Goal: Complete application form: Complete application form

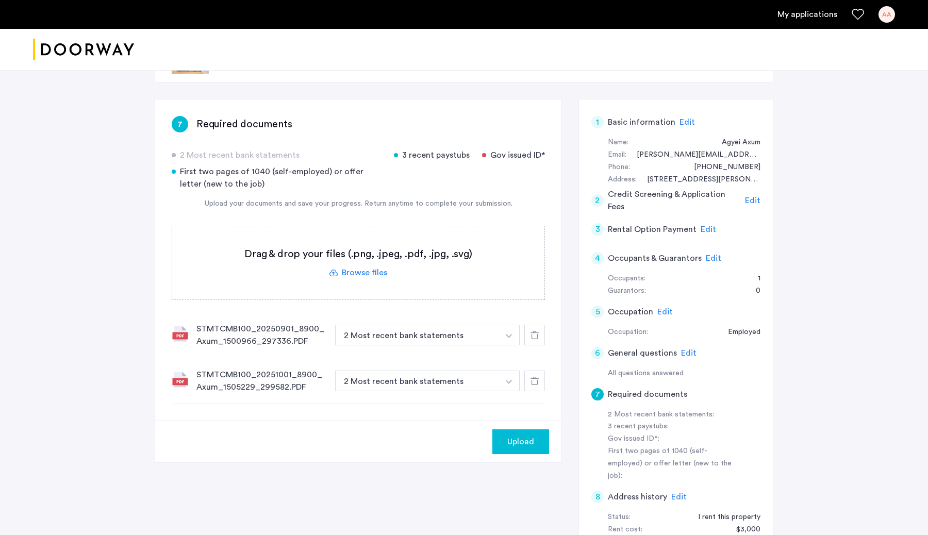
scroll to position [48, 0]
click at [534, 446] on div "Upload" at bounding box center [520, 440] width 40 height 12
click at [534, 446] on button "Next" at bounding box center [531, 440] width 36 height 25
click at [360, 270] on label at bounding box center [358, 261] width 372 height 73
click at [0, 0] on input "file" at bounding box center [0, 0] width 0 height 0
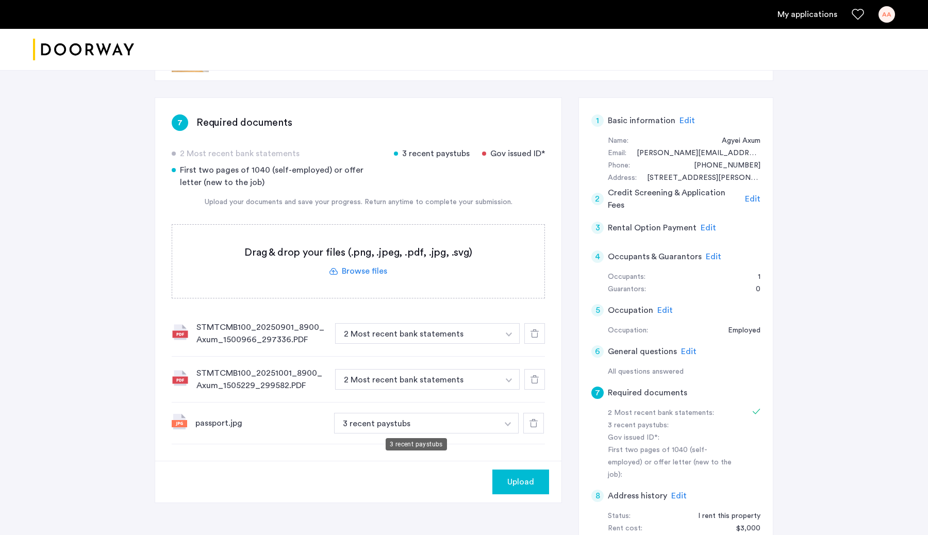
click at [457, 424] on button "3 recent paystubs" at bounding box center [416, 423] width 164 height 21
click at [448, 427] on button "3 recent paystubs" at bounding box center [416, 423] width 164 height 21
click at [504, 420] on button "button" at bounding box center [507, 423] width 21 height 21
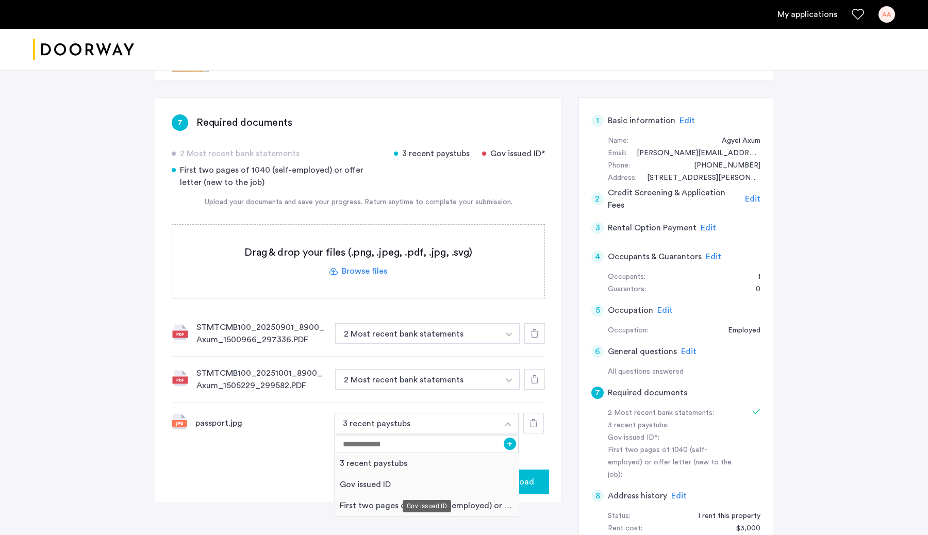
click at [387, 483] on div "Gov issued ID" at bounding box center [426, 484] width 184 height 21
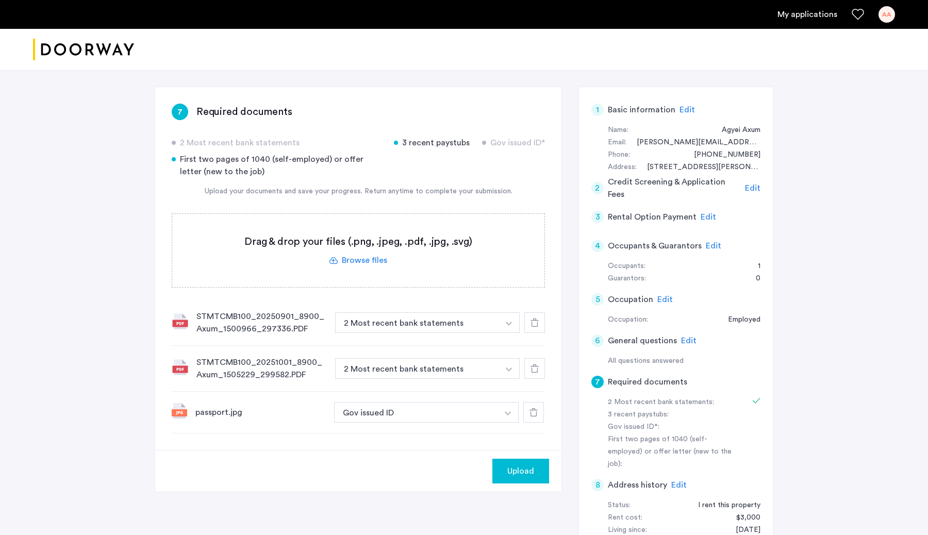
scroll to position [56, 0]
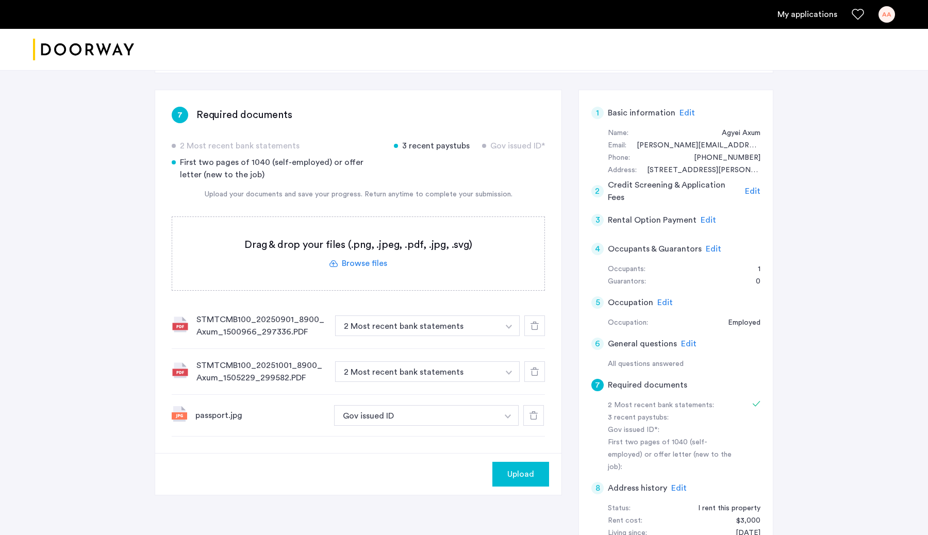
click at [520, 466] on button "Upload" at bounding box center [520, 474] width 57 height 25
click at [528, 473] on button "Next" at bounding box center [531, 474] width 36 height 25
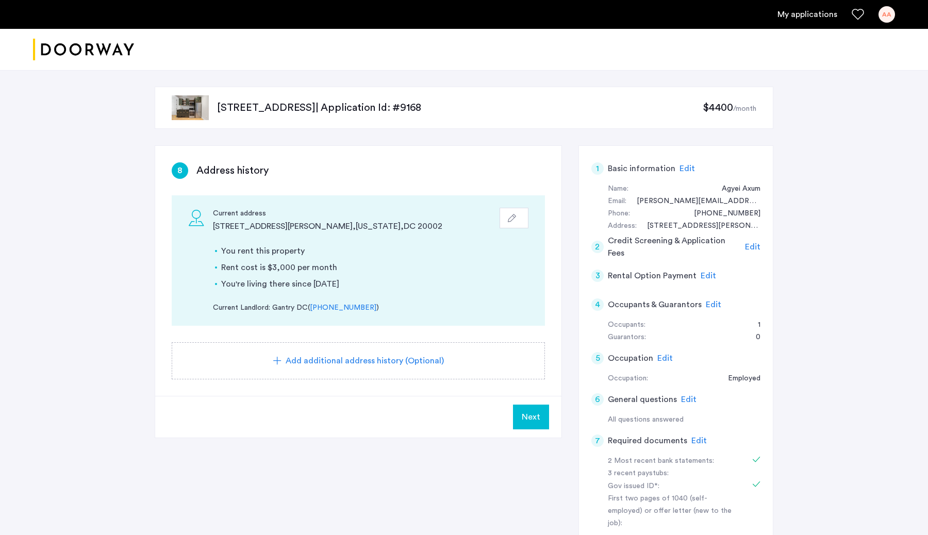
click at [528, 416] on span "Next" at bounding box center [531, 417] width 19 height 12
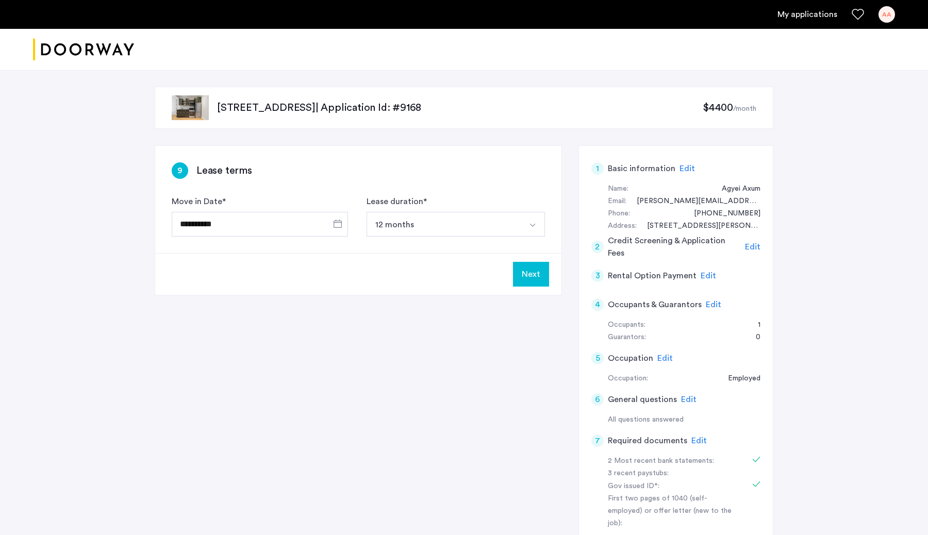
click at [515, 281] on button "Next" at bounding box center [531, 274] width 36 height 25
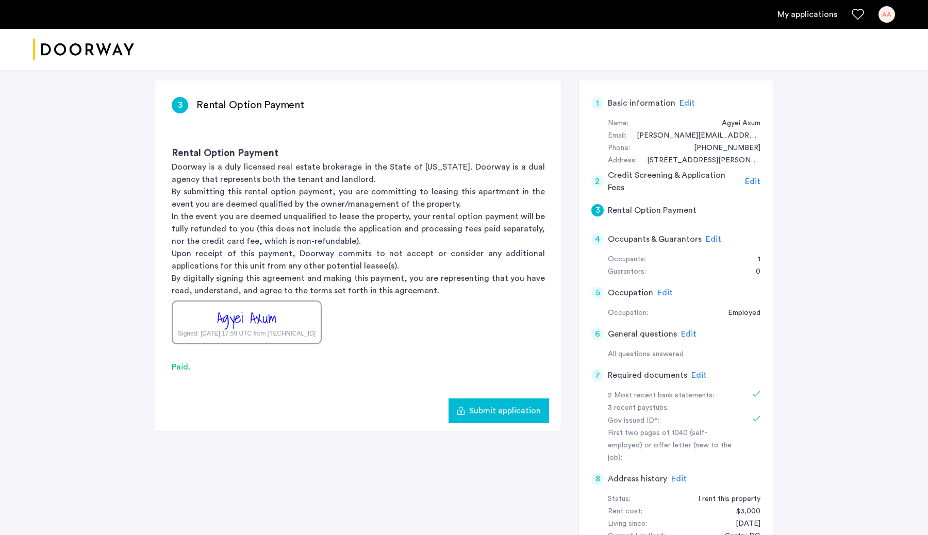
scroll to position [69, 0]
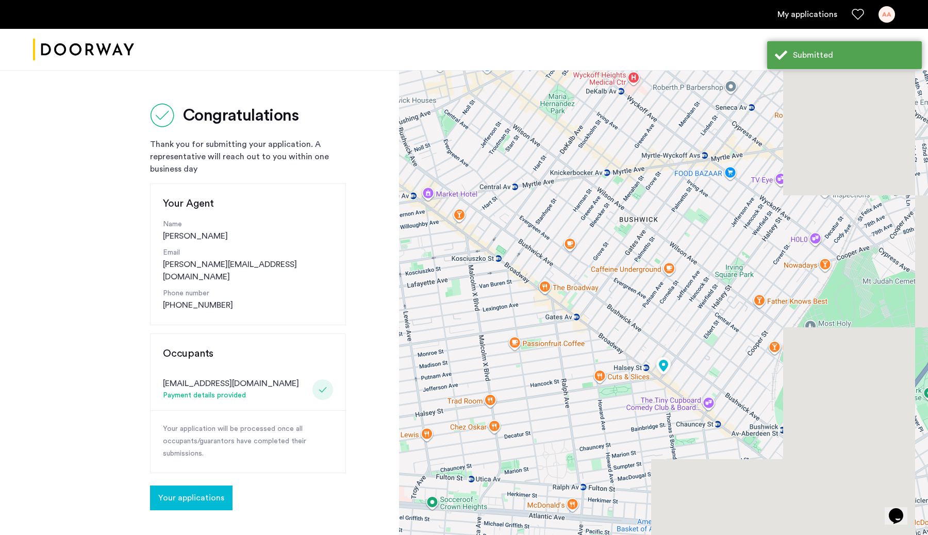
scroll to position [24, 0]
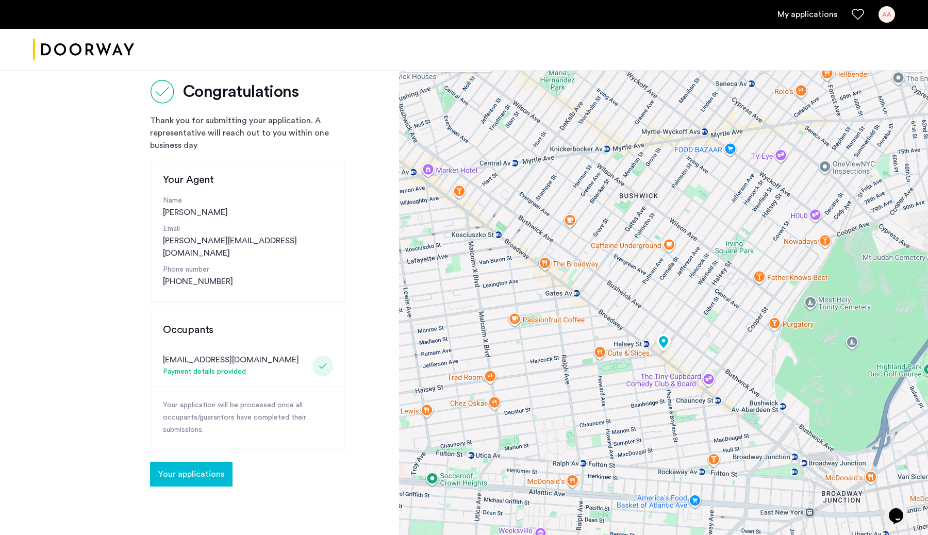
click at [213, 468] on span "Your applications" at bounding box center [191, 474] width 66 height 12
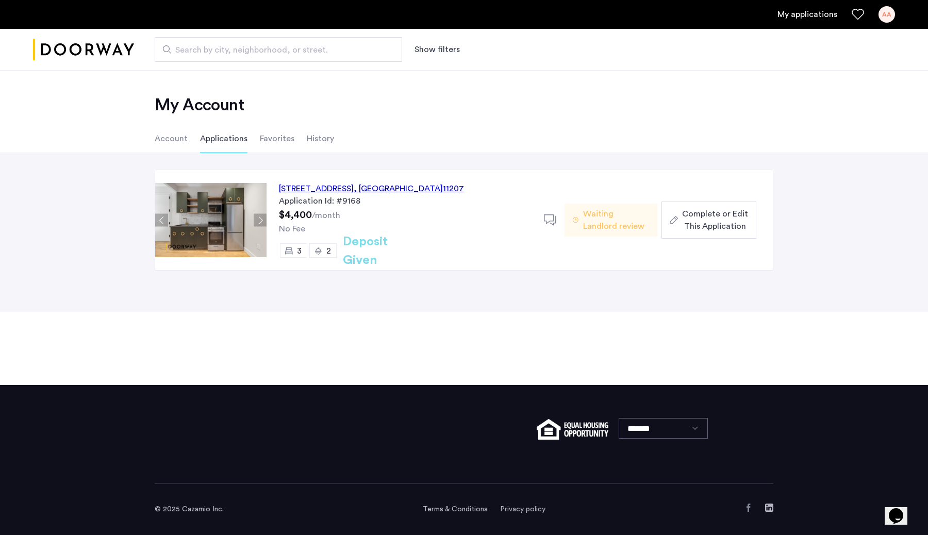
click at [271, 139] on li "Favorites" at bounding box center [277, 138] width 35 height 29
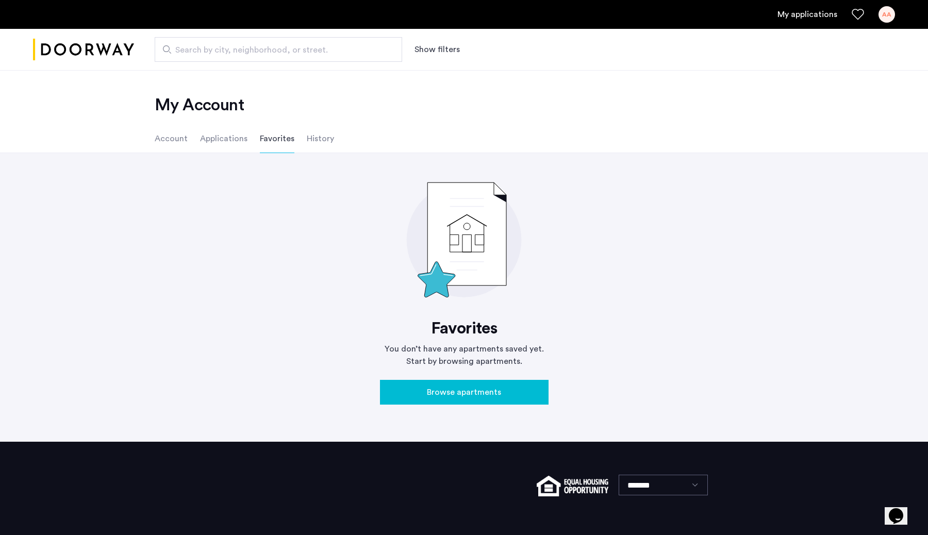
click at [312, 132] on li "History" at bounding box center [320, 138] width 27 height 29
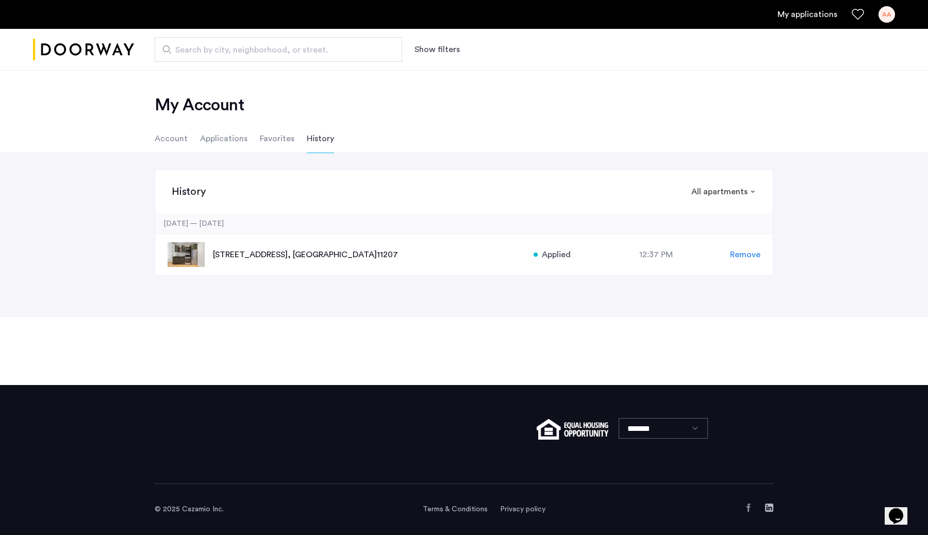
click at [172, 138] on li "Account" at bounding box center [171, 138] width 33 height 29
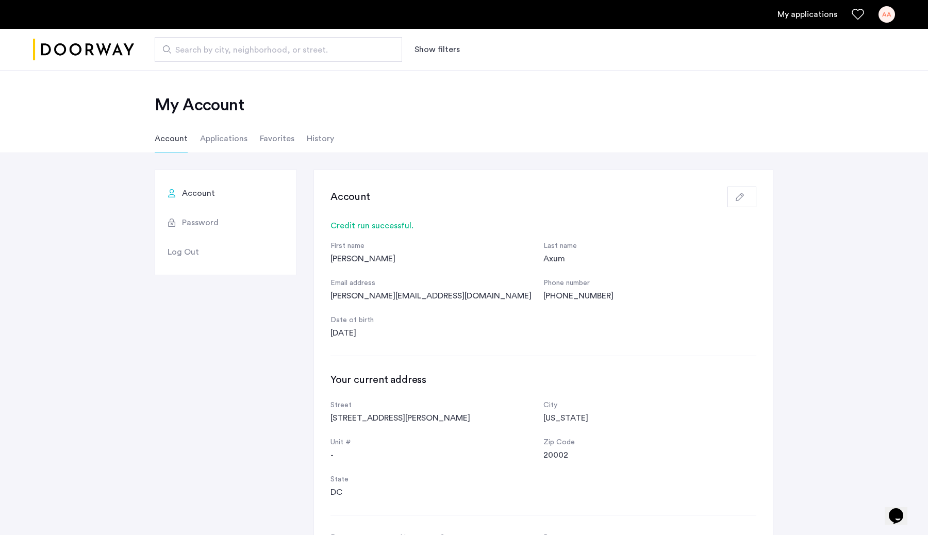
click at [211, 147] on li "Applications" at bounding box center [223, 138] width 47 height 29
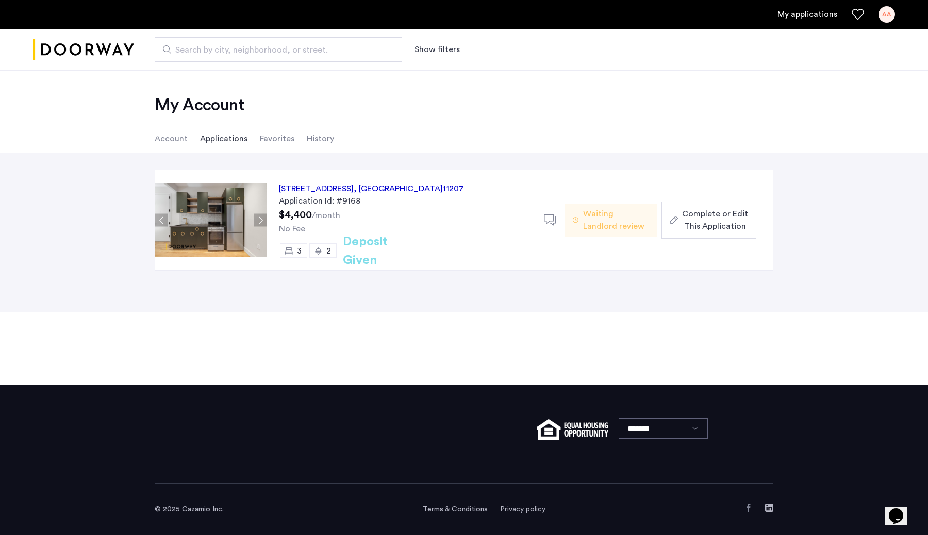
click at [237, 234] on img at bounding box center [210, 220] width 111 height 74
click at [313, 186] on div "[STREET_ADDRESS]" at bounding box center [371, 188] width 185 height 12
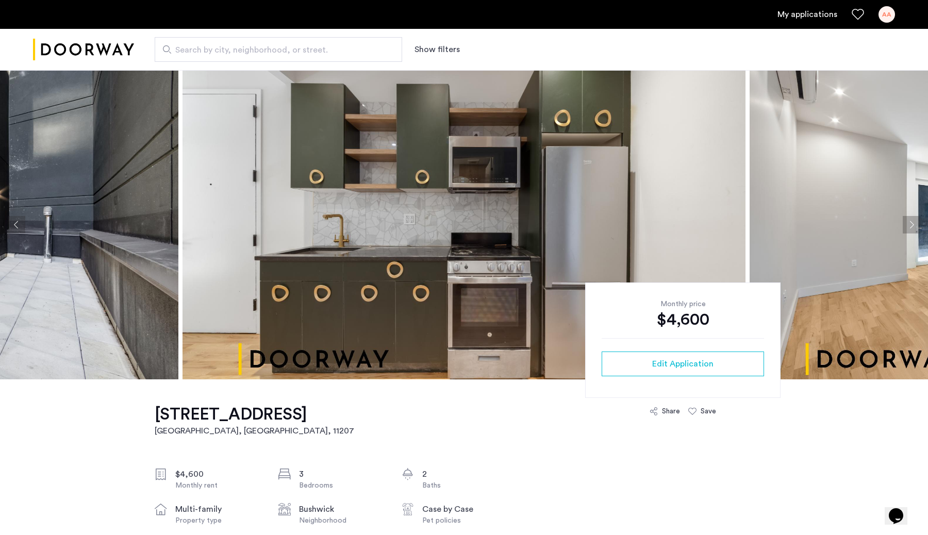
click at [913, 226] on button "Next apartment" at bounding box center [911, 225] width 18 height 18
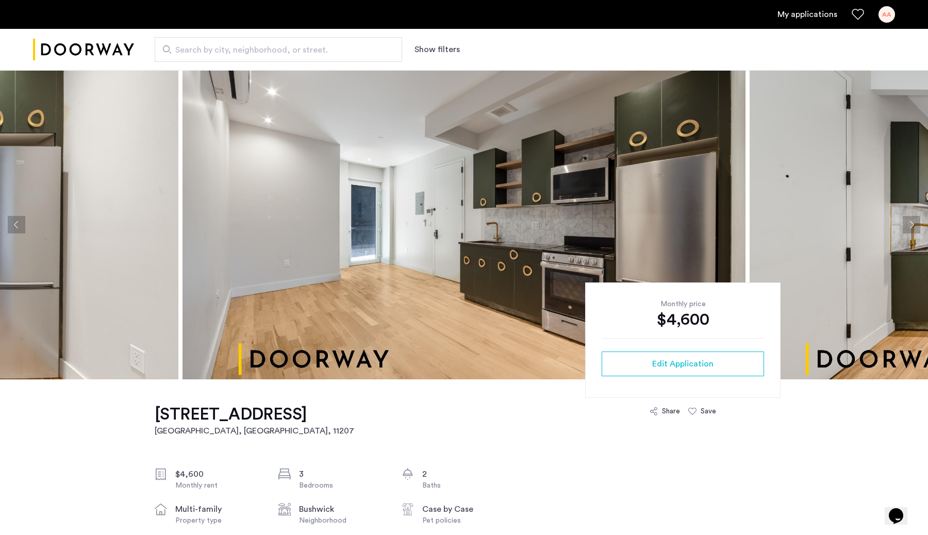
click at [910, 225] on button "Next apartment" at bounding box center [911, 225] width 18 height 18
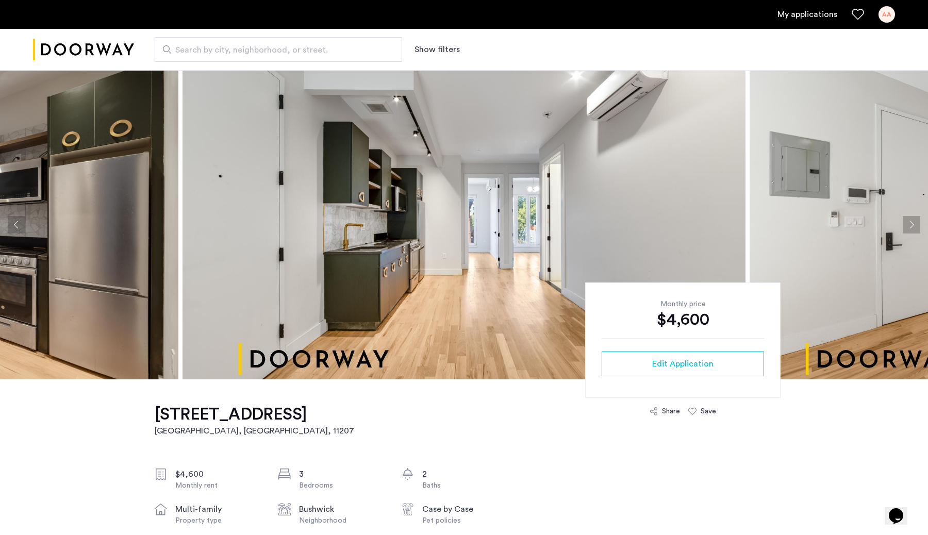
click at [15, 220] on button "Previous apartment" at bounding box center [17, 225] width 18 height 18
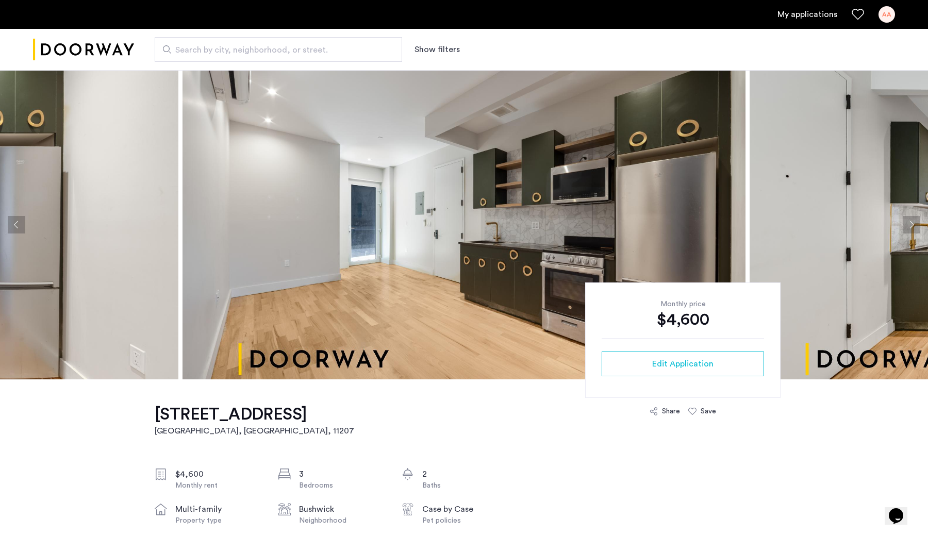
click at [912, 224] on button "Next apartment" at bounding box center [911, 225] width 18 height 18
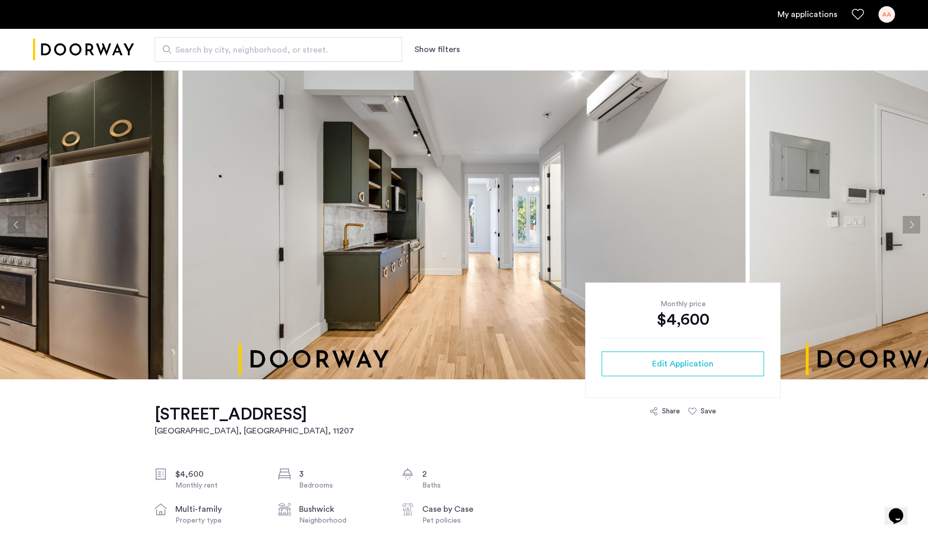
click at [912, 224] on button "Next apartment" at bounding box center [911, 225] width 18 height 18
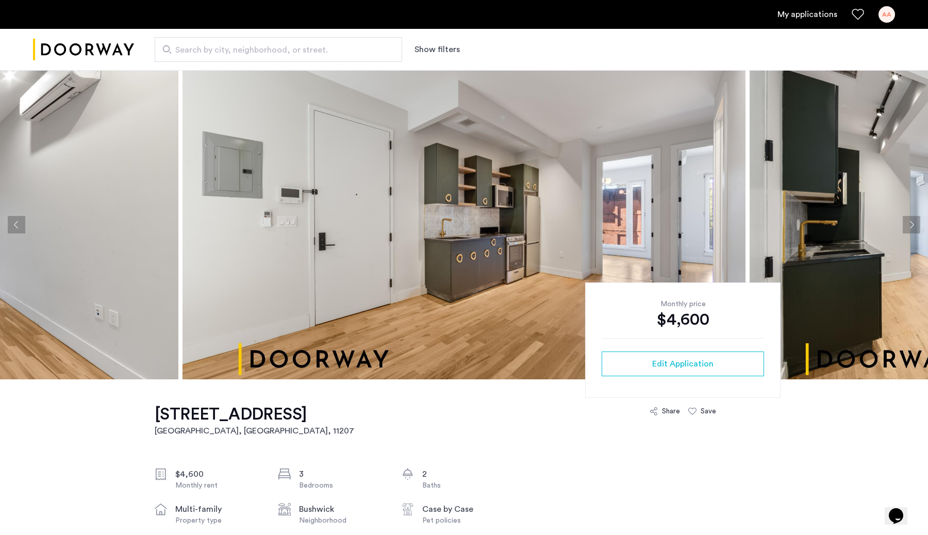
click at [21, 224] on button "Previous apartment" at bounding box center [17, 225] width 18 height 18
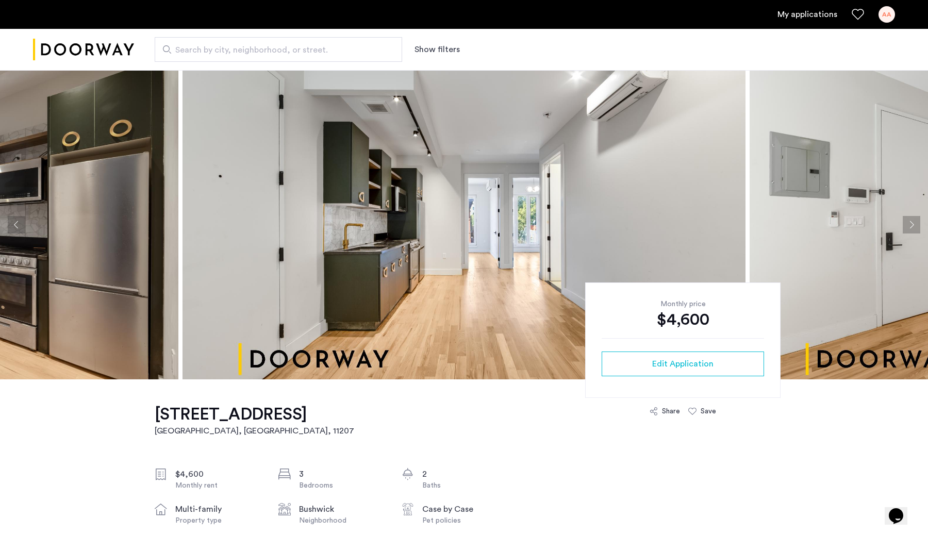
click at [915, 220] on button "Next apartment" at bounding box center [911, 225] width 18 height 18
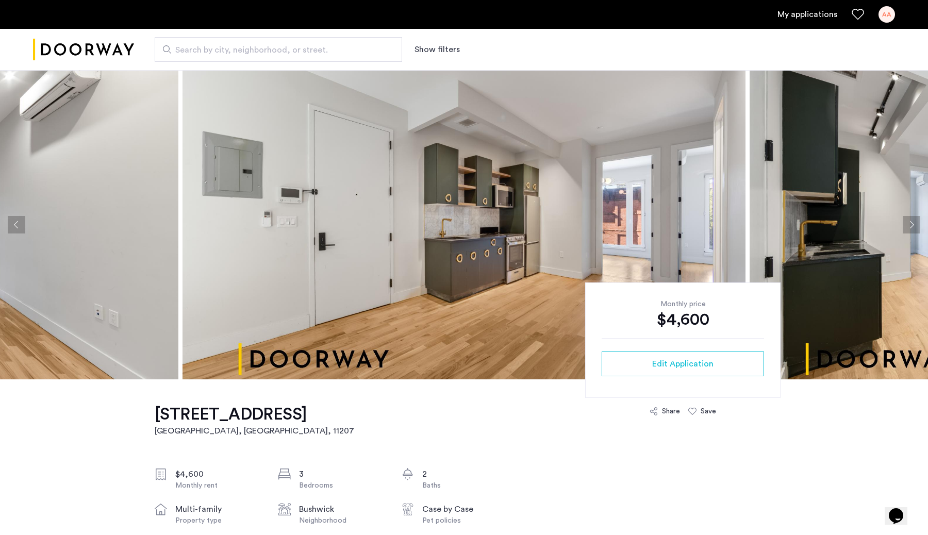
click at [912, 222] on button "Next apartment" at bounding box center [911, 225] width 18 height 18
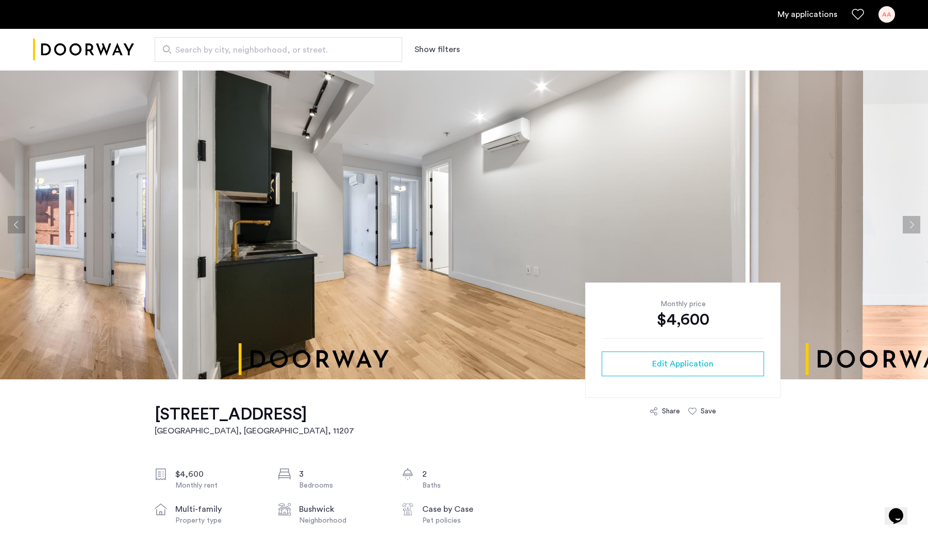
click at [912, 222] on button "Next apartment" at bounding box center [911, 225] width 18 height 18
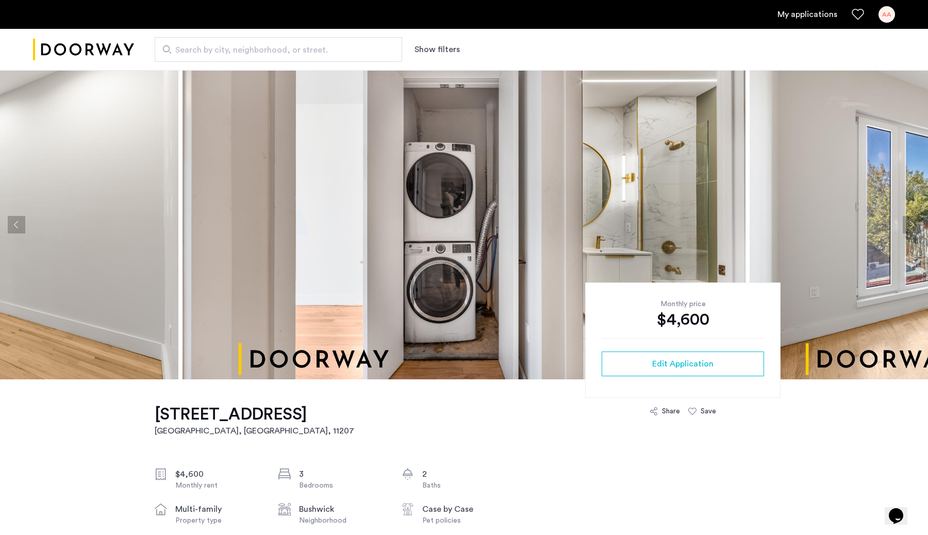
click at [912, 222] on button "Next apartment" at bounding box center [911, 225] width 18 height 18
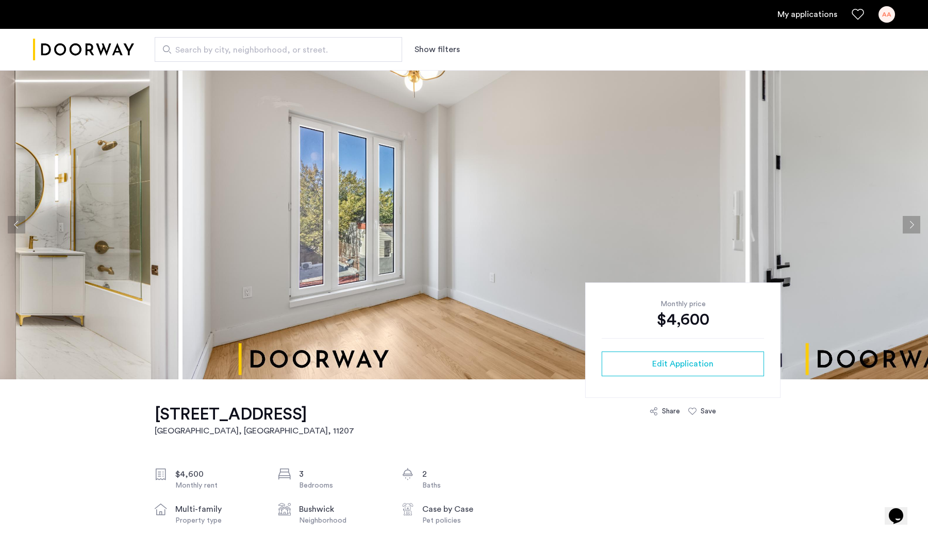
click at [912, 222] on button "Next apartment" at bounding box center [911, 225] width 18 height 18
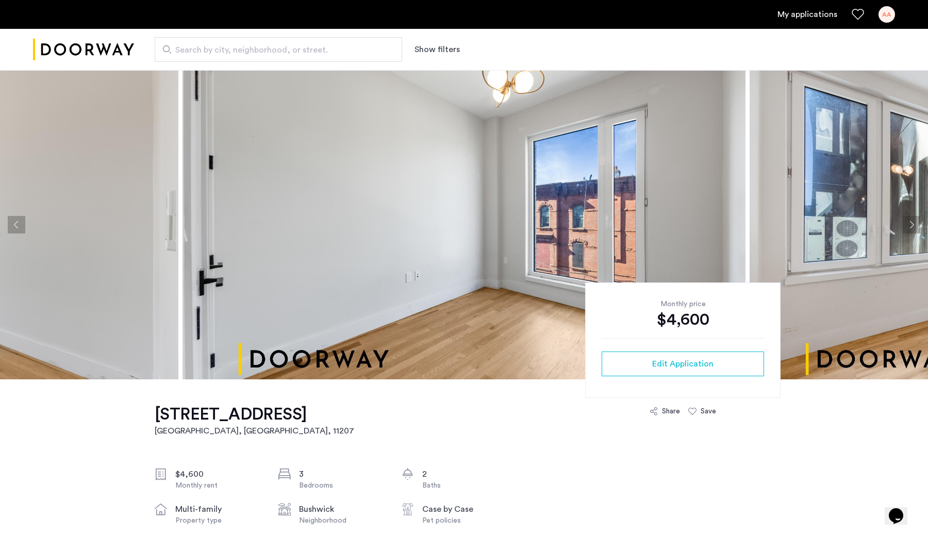
click at [912, 222] on button "Next apartment" at bounding box center [911, 225] width 18 height 18
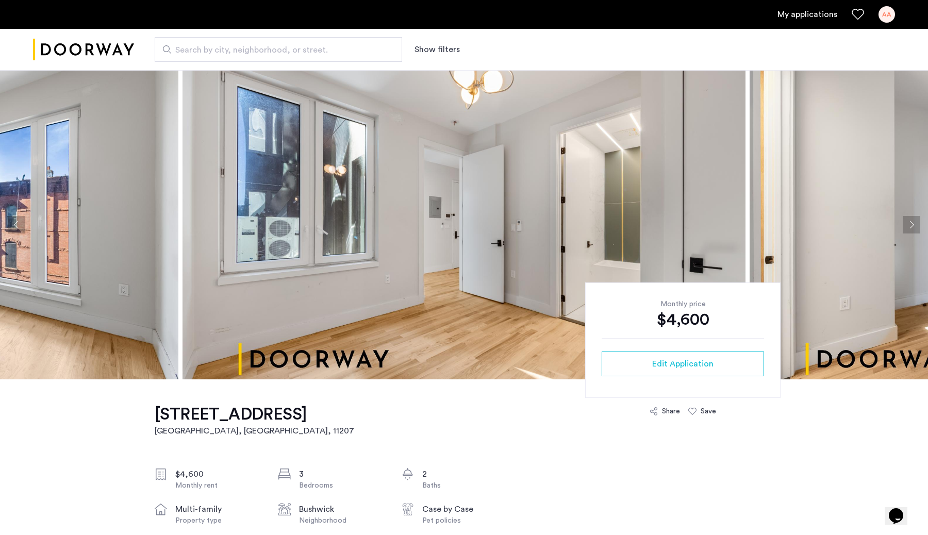
click at [912, 222] on button "Next apartment" at bounding box center [911, 225] width 18 height 18
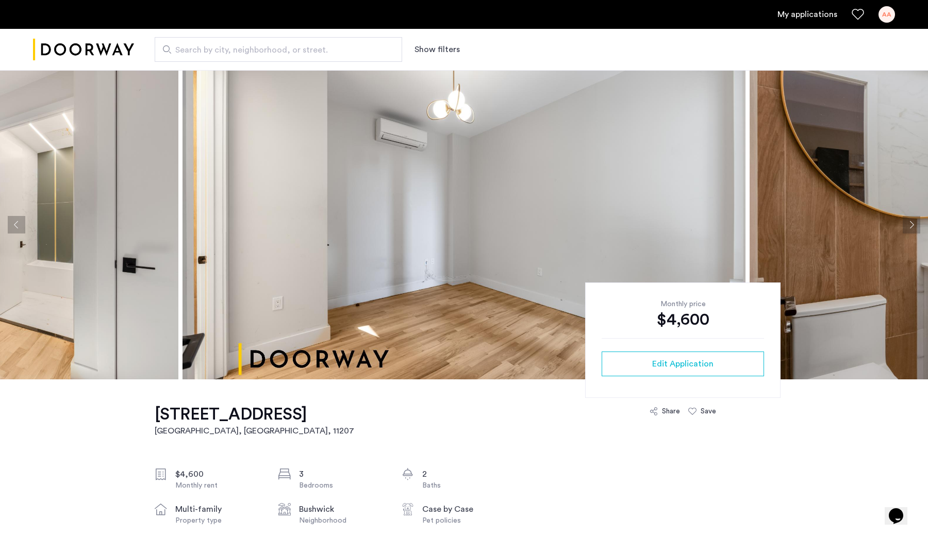
click at [912, 222] on button "Next apartment" at bounding box center [911, 225] width 18 height 18
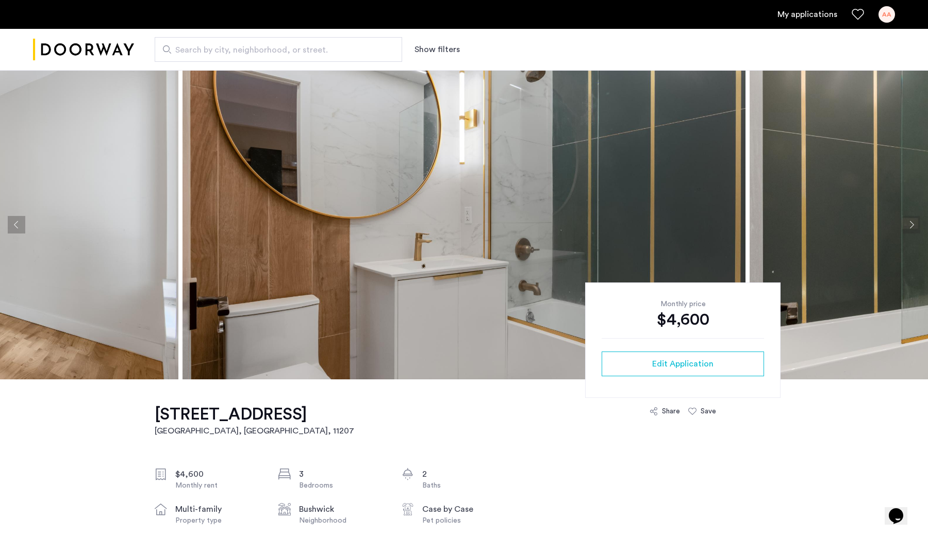
click at [912, 222] on button "Next apartment" at bounding box center [911, 225] width 18 height 18
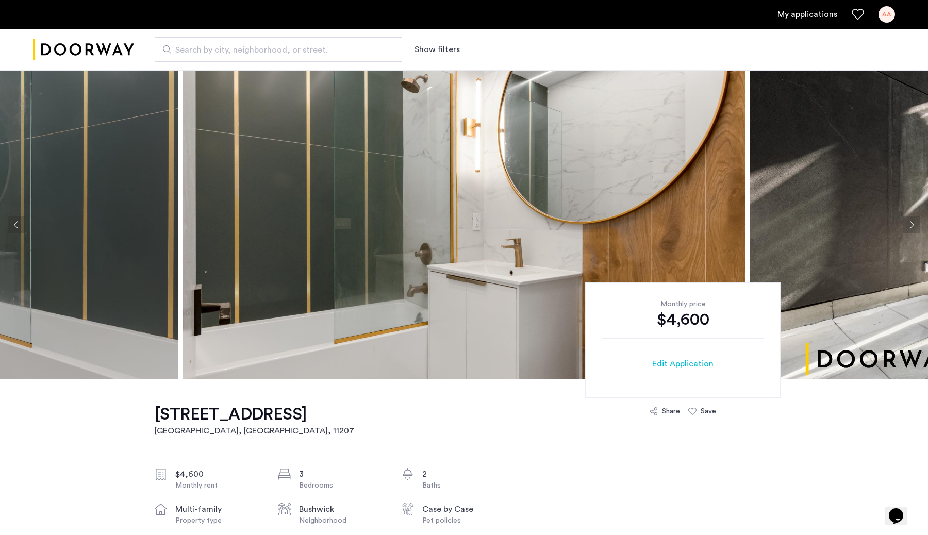
click at [912, 222] on button "Next apartment" at bounding box center [911, 225] width 18 height 18
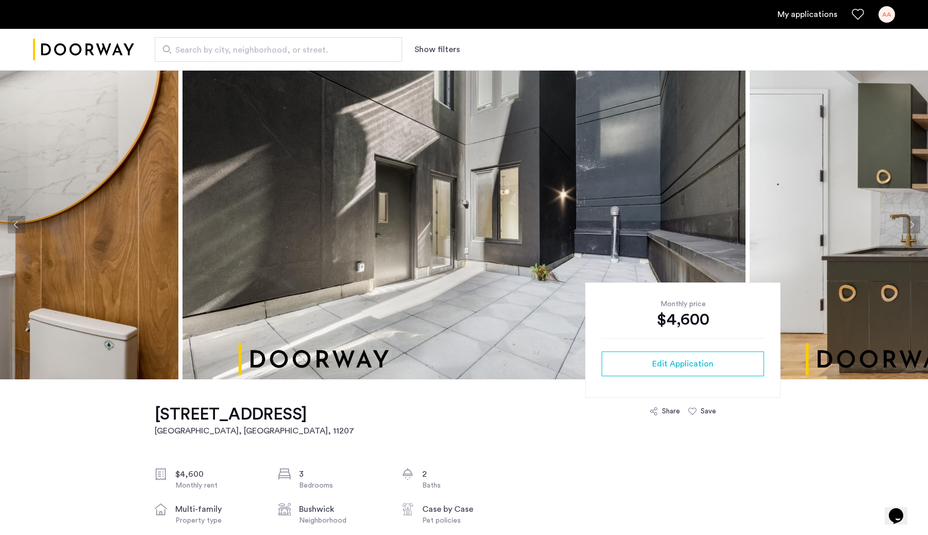
click at [912, 222] on button "Next apartment" at bounding box center [911, 225] width 18 height 18
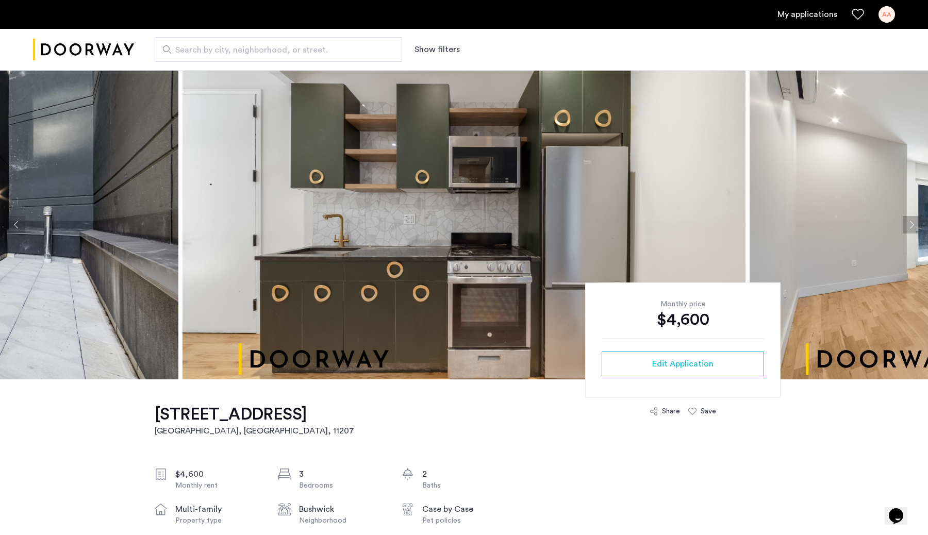
click at [912, 222] on button "Next apartment" at bounding box center [911, 225] width 18 height 18
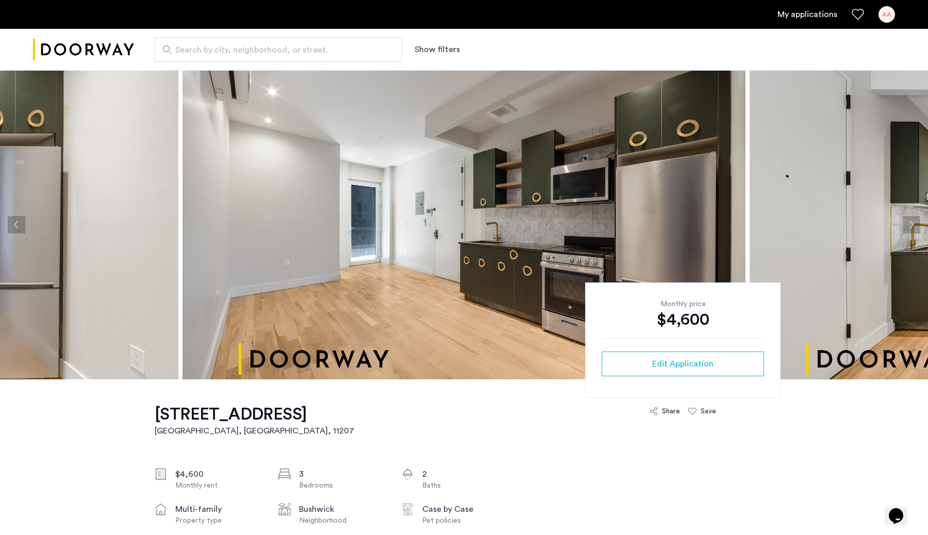
click at [912, 222] on button "Next apartment" at bounding box center [911, 225] width 18 height 18
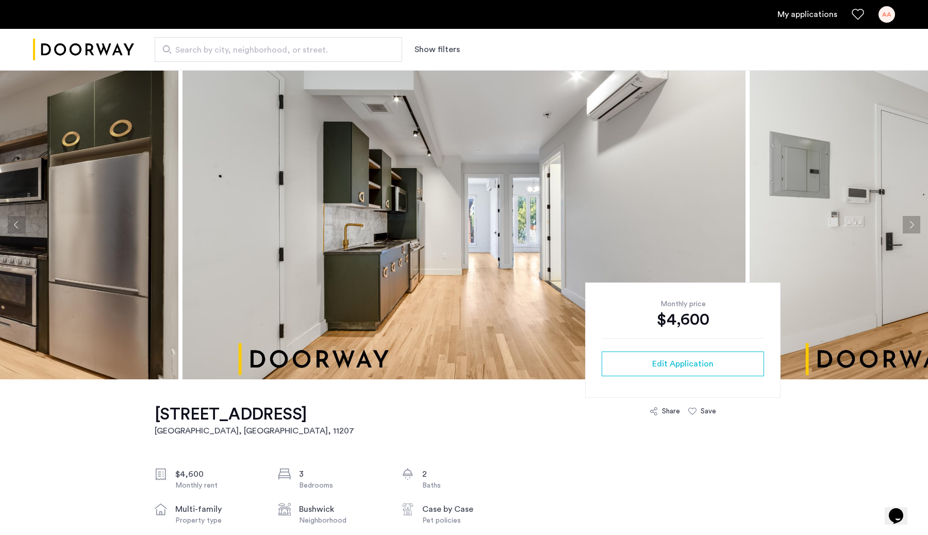
click at [912, 222] on button "Next apartment" at bounding box center [911, 225] width 18 height 18
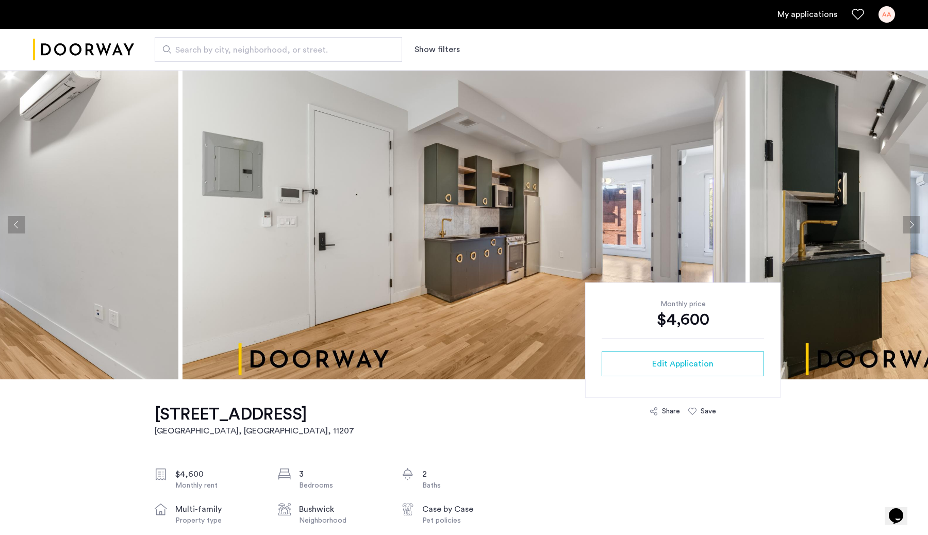
click at [912, 222] on button "Next apartment" at bounding box center [911, 225] width 18 height 18
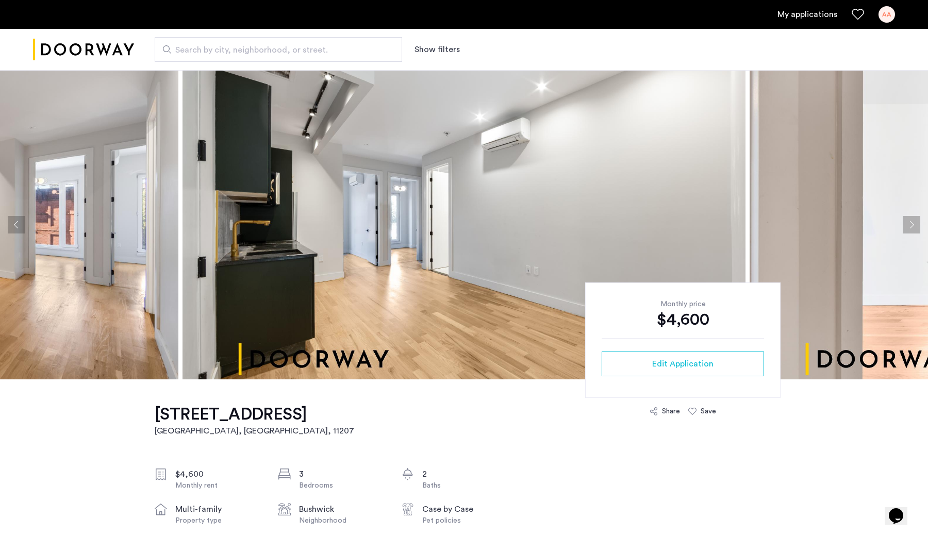
click at [912, 222] on button "Next apartment" at bounding box center [911, 225] width 18 height 18
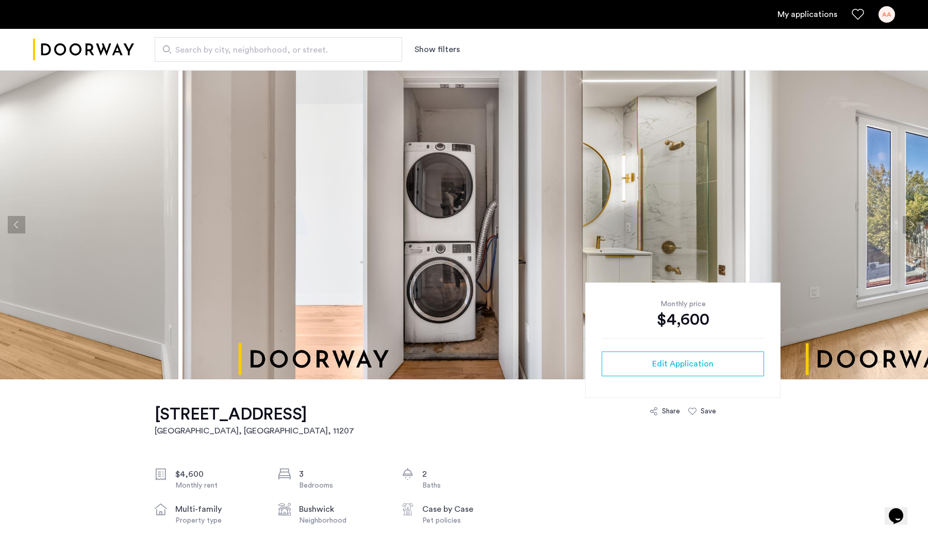
click at [912, 222] on button "Next apartment" at bounding box center [911, 225] width 18 height 18
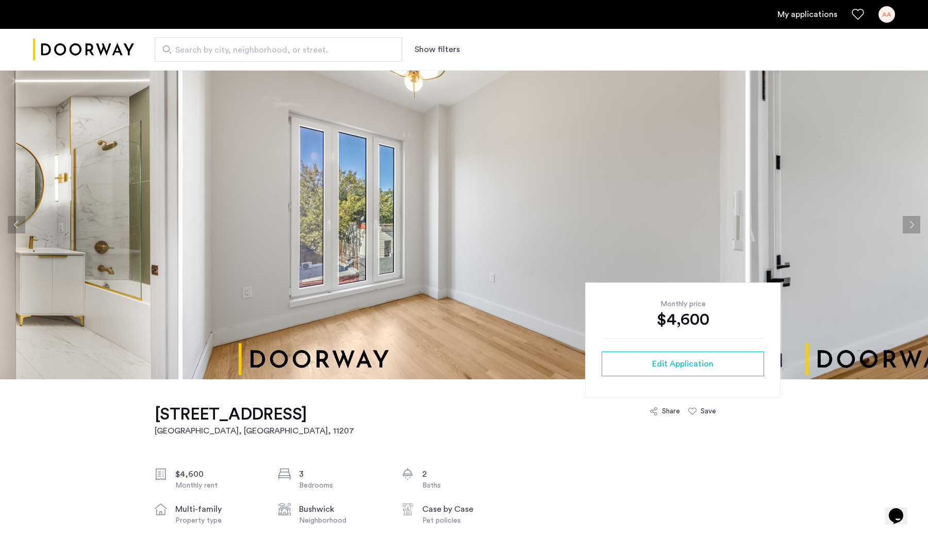
click at [912, 222] on button "Next apartment" at bounding box center [911, 225] width 18 height 18
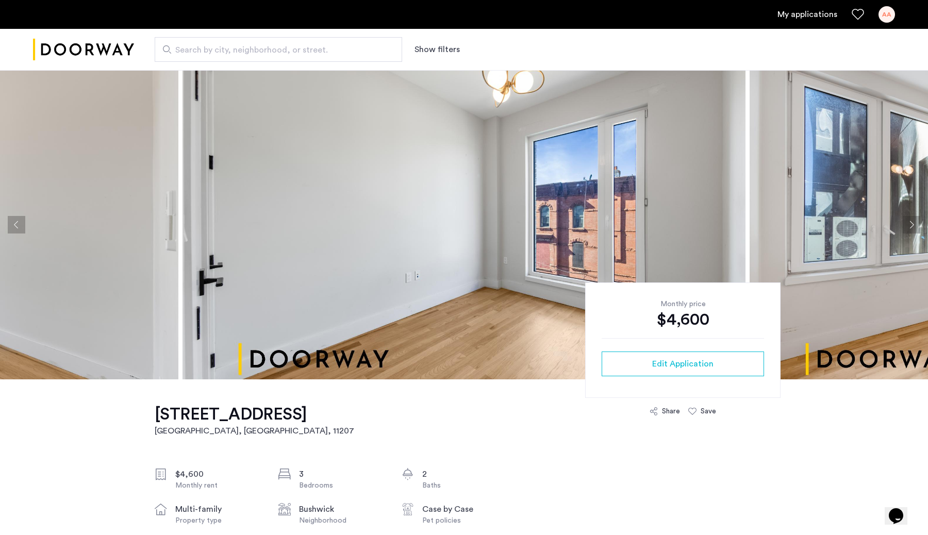
click at [912, 222] on button "Next apartment" at bounding box center [911, 225] width 18 height 18
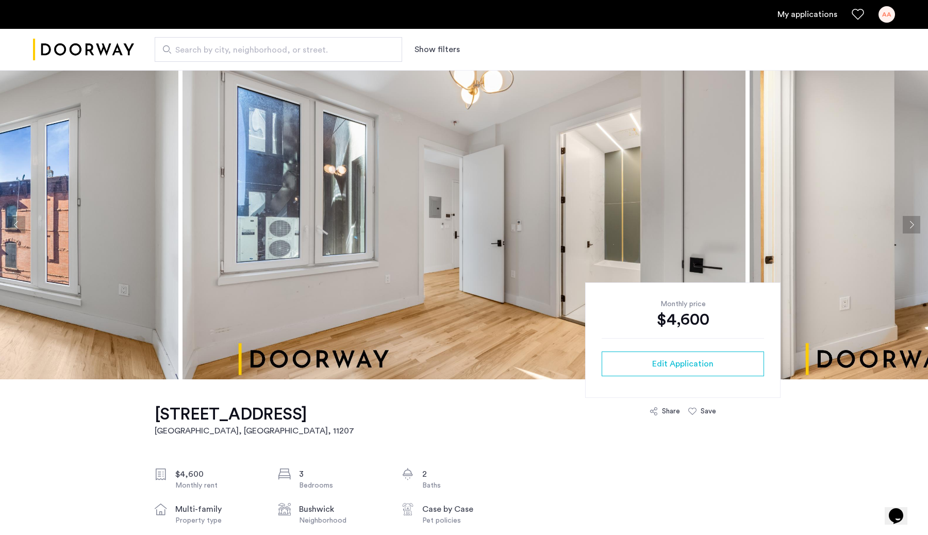
click at [912, 222] on button "Next apartment" at bounding box center [911, 225] width 18 height 18
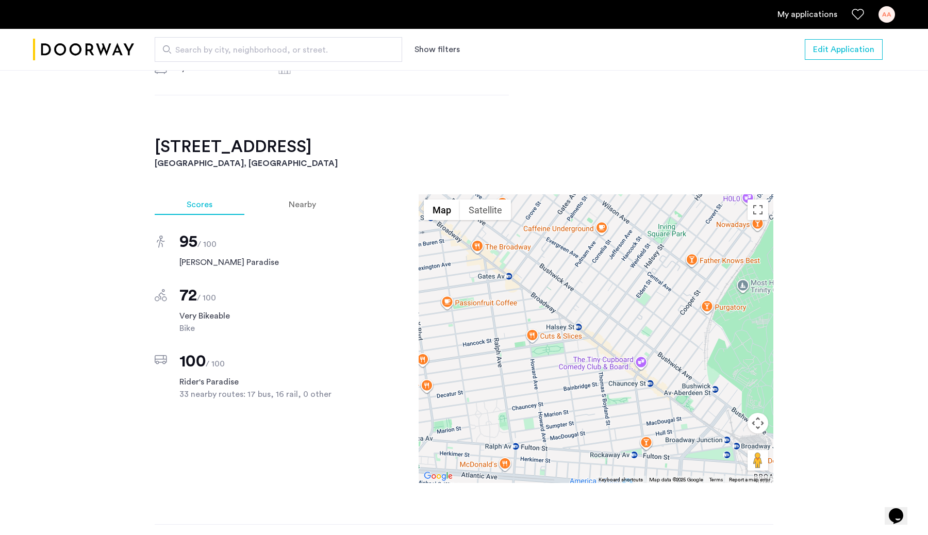
scroll to position [753, 0]
click at [299, 210] on span "Nearby" at bounding box center [302, 206] width 27 height 8
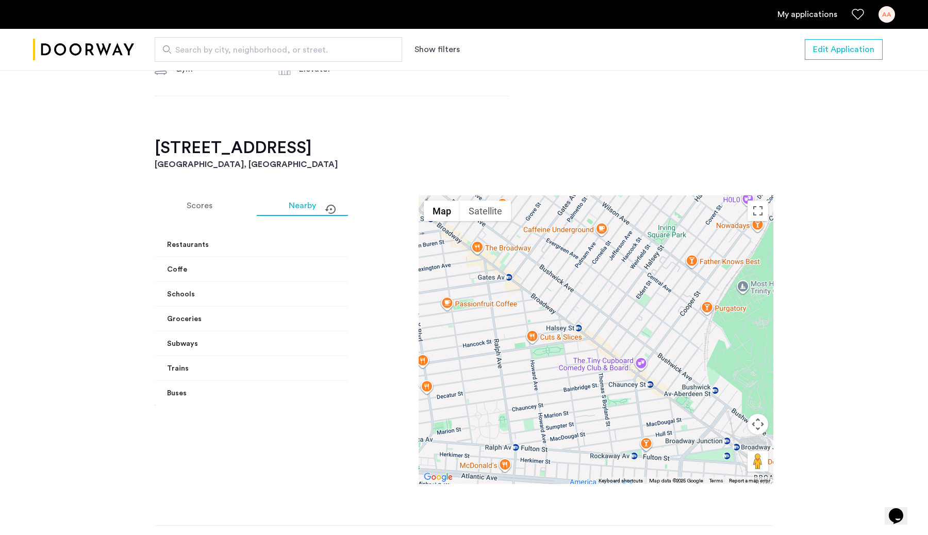
click at [333, 396] on mat-expansion-panel-header "Buses" at bounding box center [283, 393] width 257 height 25
click at [395, 370] on span at bounding box center [397, 368] width 4 height 11
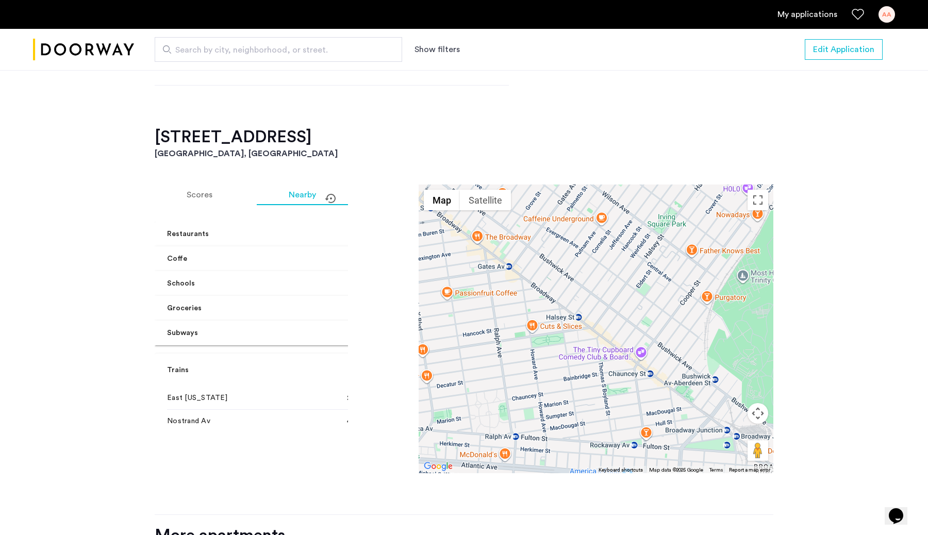
scroll to position [758, 0]
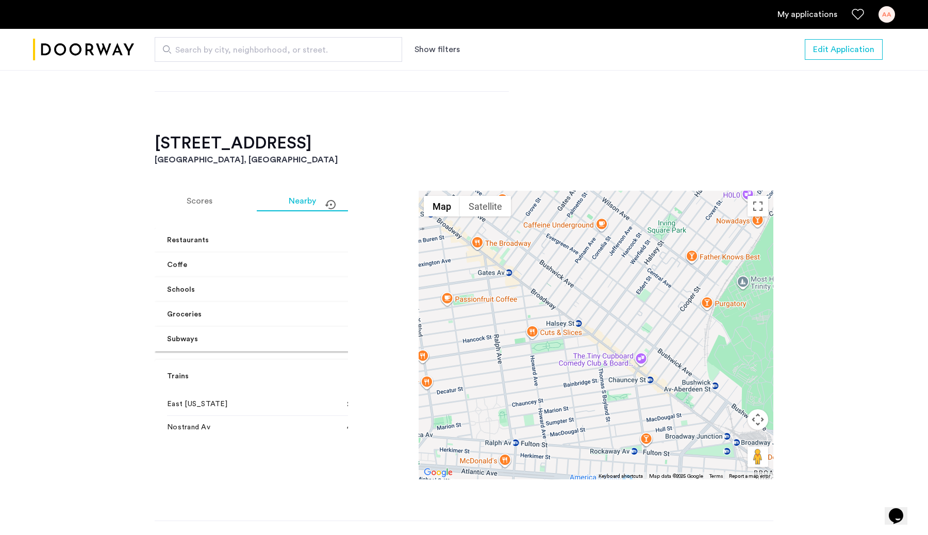
click at [328, 340] on span "Subways" at bounding box center [281, 339] width 228 height 11
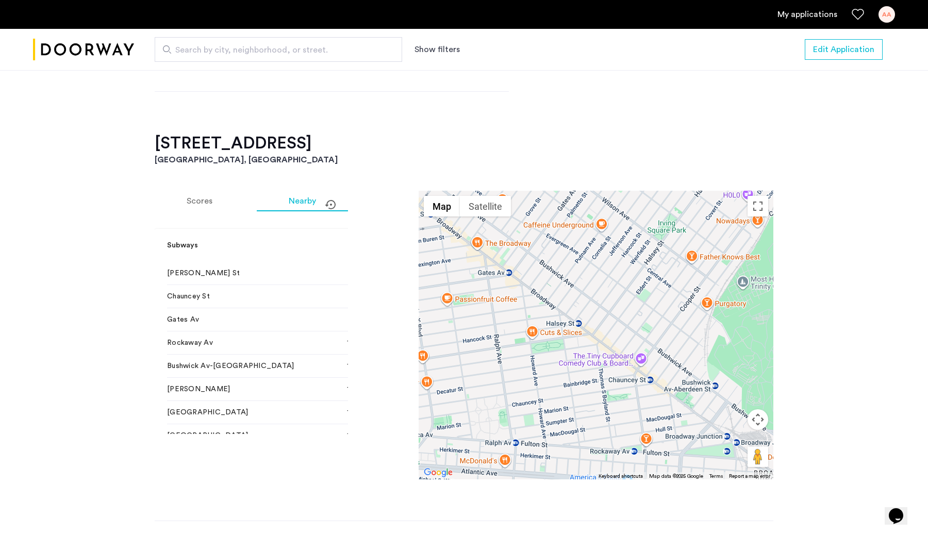
scroll to position [118, 0]
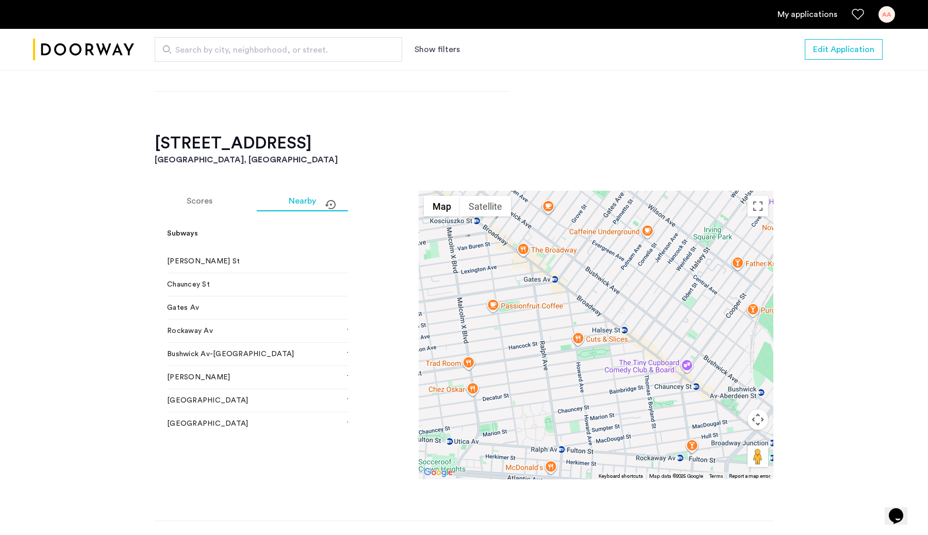
drag, startPoint x: 510, startPoint y: 314, endPoint x: 557, endPoint y: 321, distance: 47.4
click at [557, 321] on div at bounding box center [595, 335] width 355 height 289
click at [395, 234] on span at bounding box center [397, 233] width 4 height 11
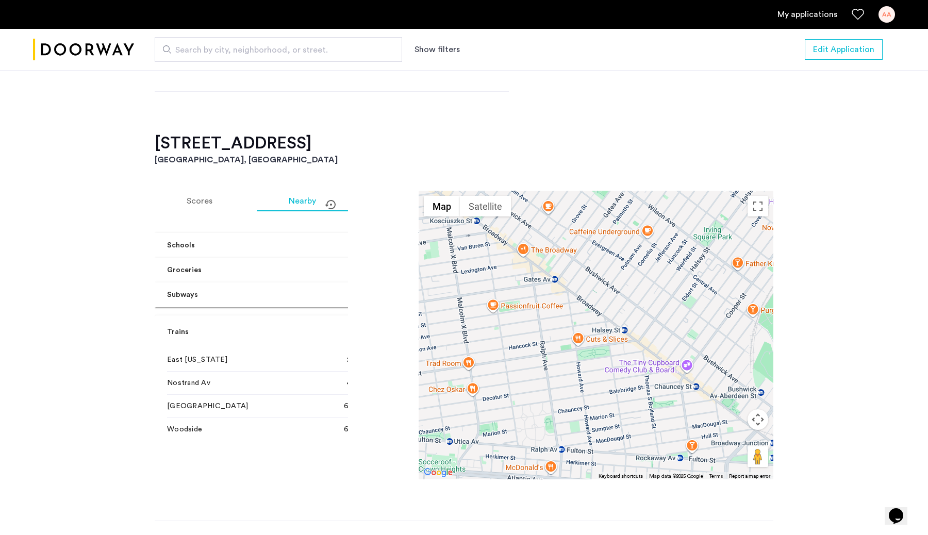
click at [327, 273] on span "Groceries" at bounding box center [281, 270] width 228 height 11
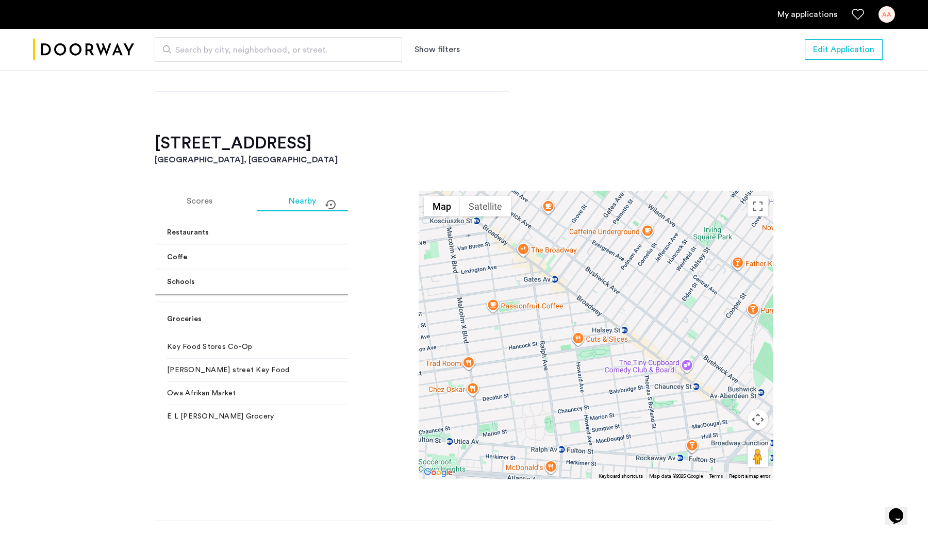
scroll to position [4, 0]
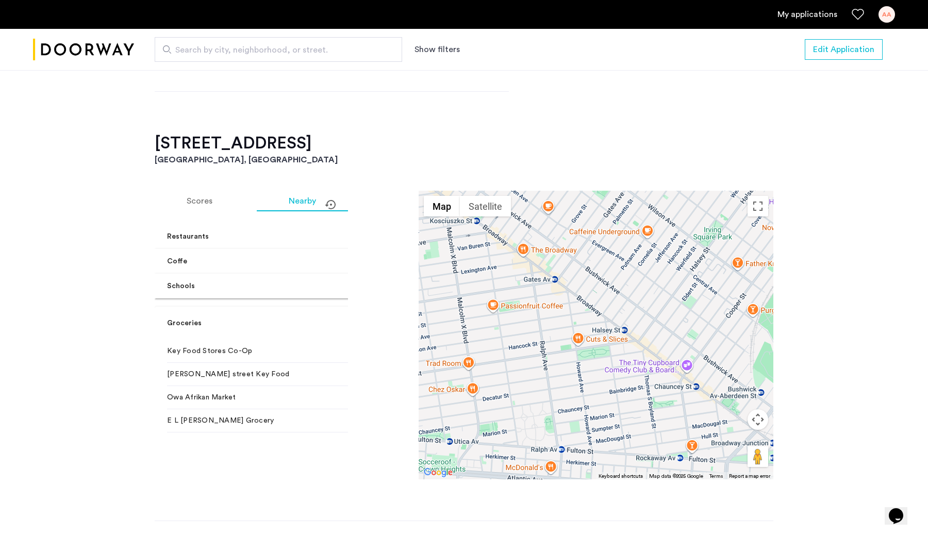
click at [329, 271] on mat-expansion-panel-header "Coffe" at bounding box center [283, 261] width 257 height 25
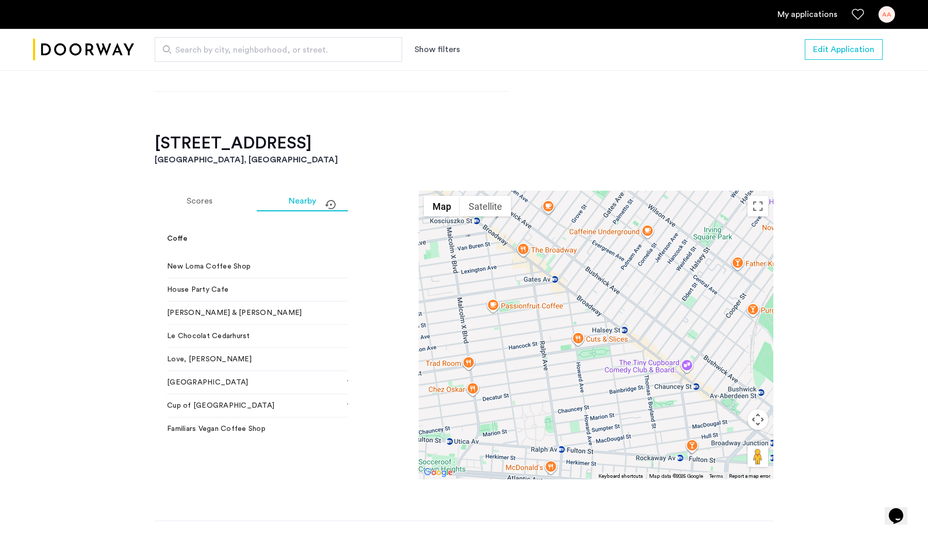
scroll to position [0, 0]
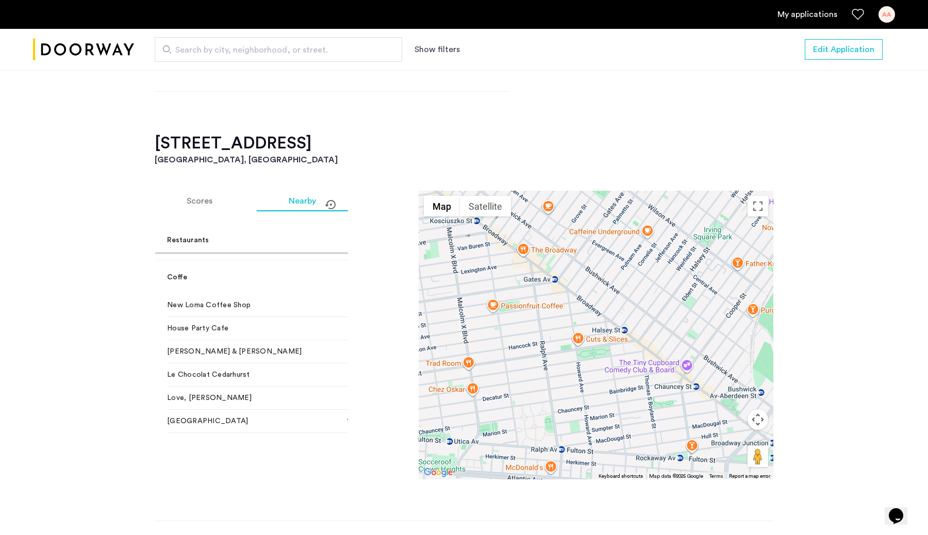
click at [395, 242] on span at bounding box center [397, 240] width 4 height 11
